Goal: Information Seeking & Learning: Learn about a topic

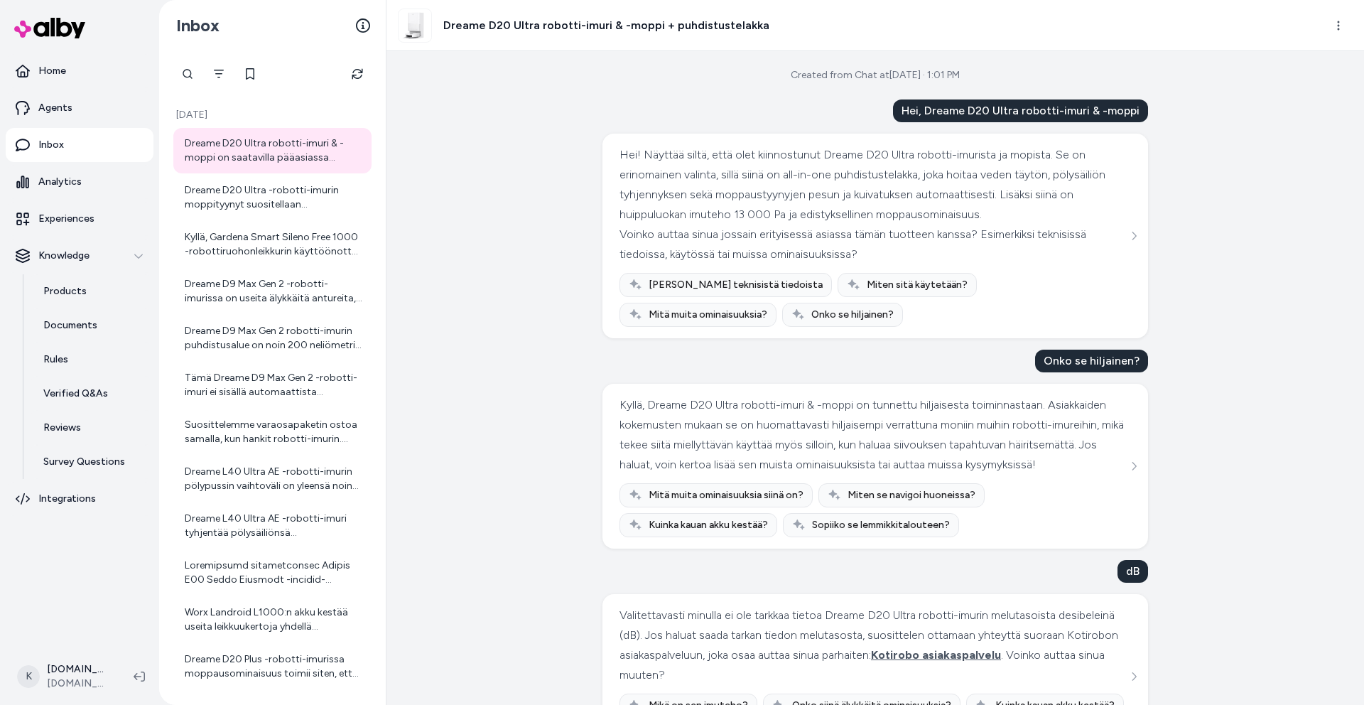
scroll to position [281, 0]
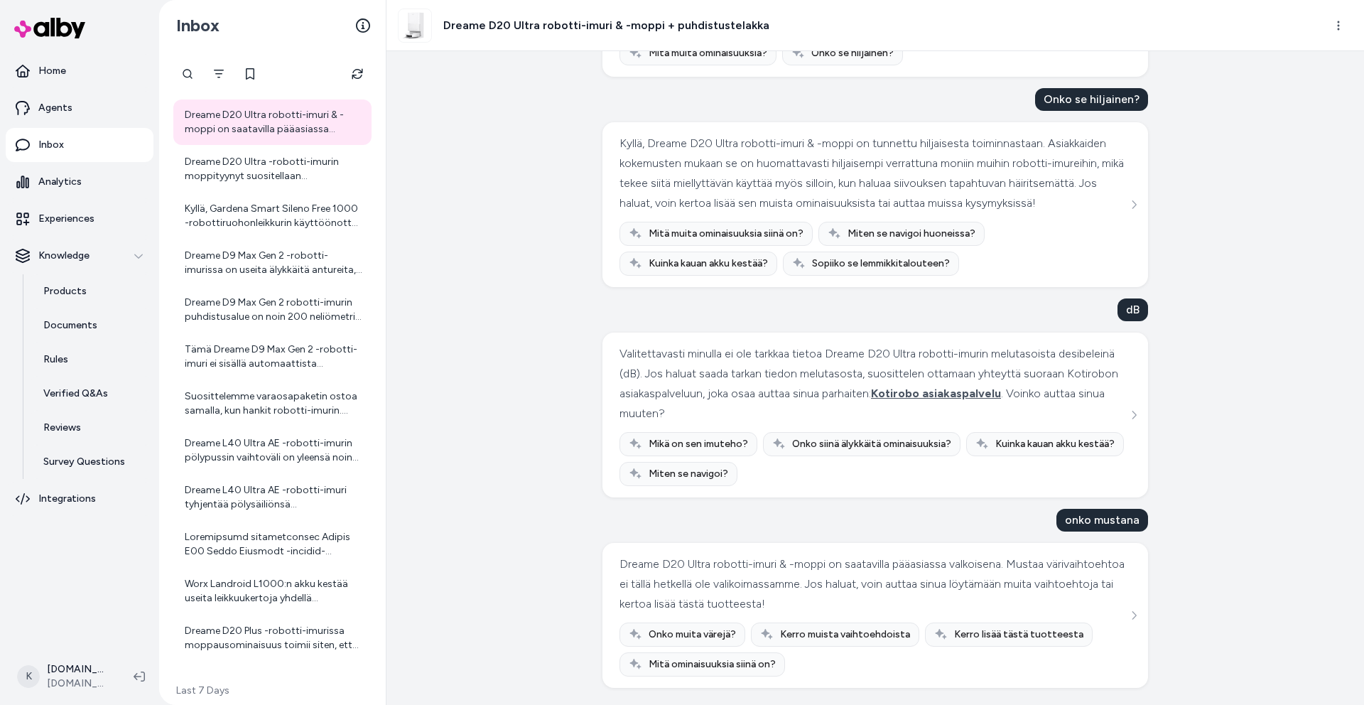
click at [372, 75] on div at bounding box center [272, 74] width 227 height 28
click at [362, 75] on icon "Refresh" at bounding box center [357, 73] width 11 height 11
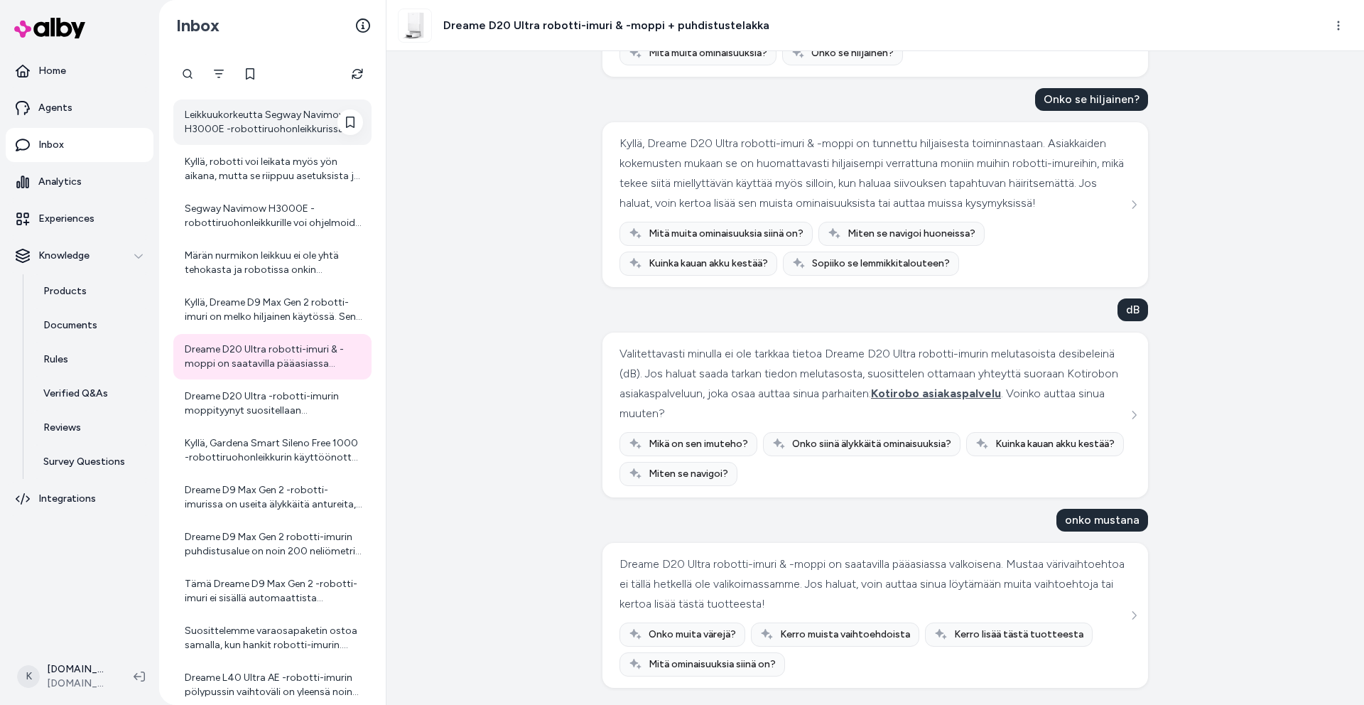
click at [255, 131] on div "Leikkuukorkeutta Segway Navimow H3000E -robottiruohonleikkurissa voi säätää hel…" at bounding box center [274, 122] width 178 height 28
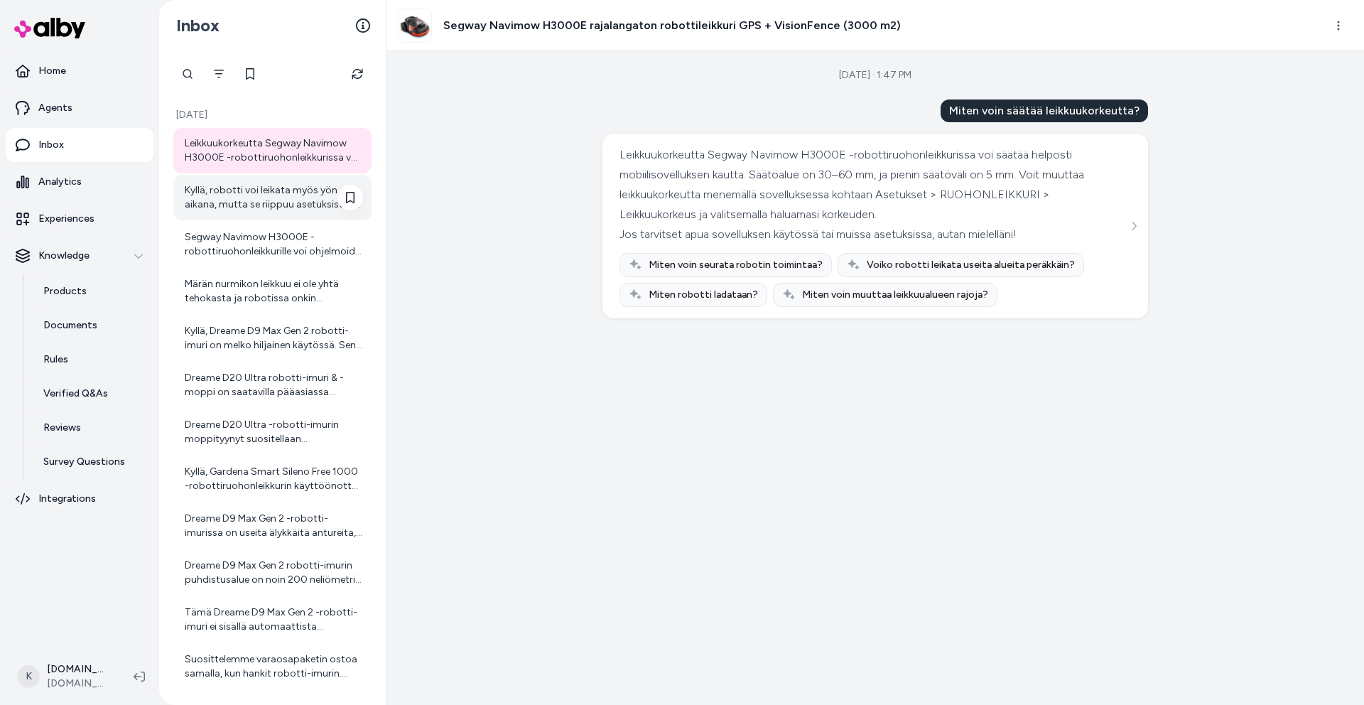
click at [234, 201] on div "Kyllä, robotti voi leikata myös yön aikana, mutta se riippuu asetuksista ja sii…" at bounding box center [274, 197] width 178 height 28
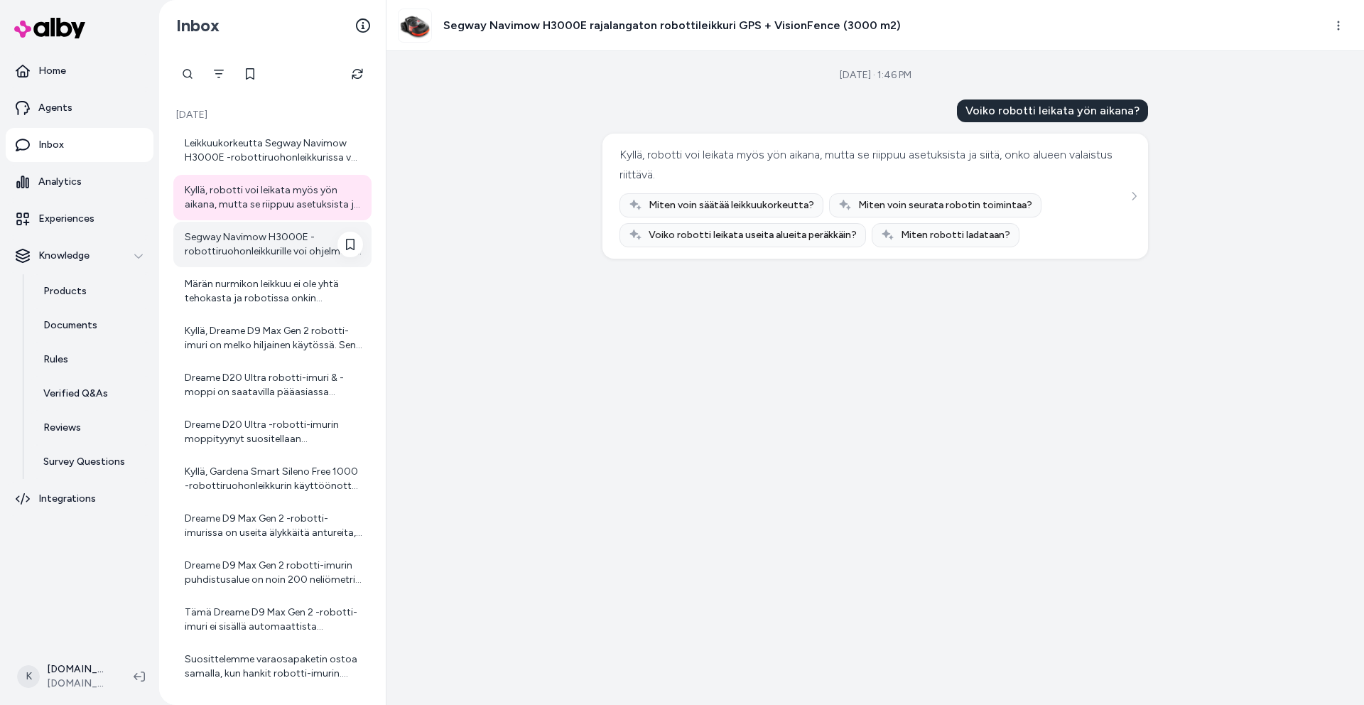
click at [237, 231] on div "Segway Navimow H3000E -robottiruohonleikkurille voi ohjelmoida useita erillisiä…" at bounding box center [274, 244] width 178 height 28
